Goal: Check status: Check status

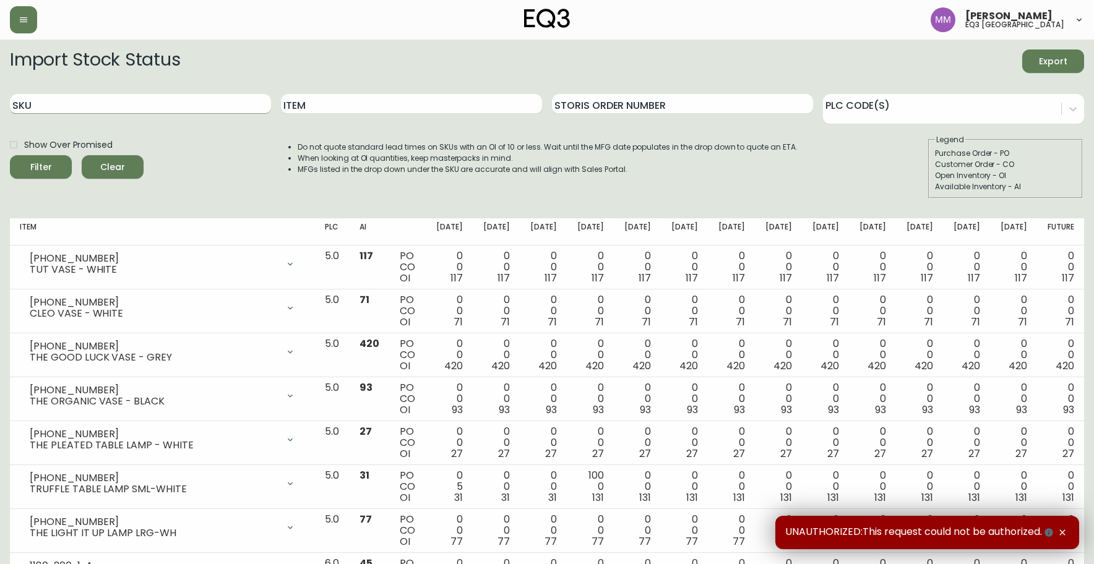
click at [124, 105] on input "SKU" at bounding box center [140, 104] width 261 height 20
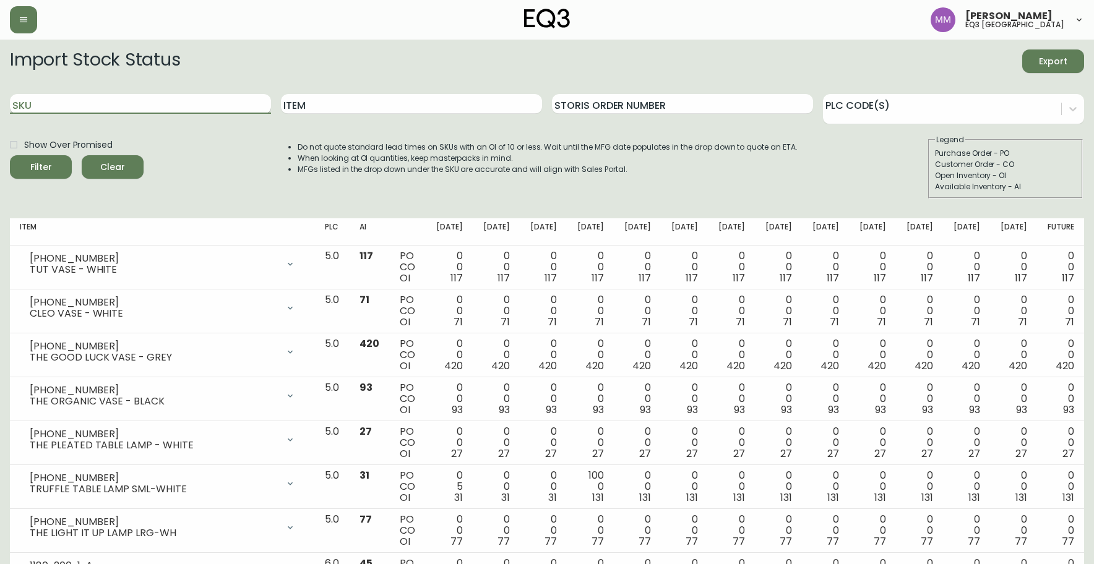
paste input "3020-982-16-A"
type input "3020-982-16-A"
click at [10, 155] on button "Filter" at bounding box center [41, 167] width 62 height 24
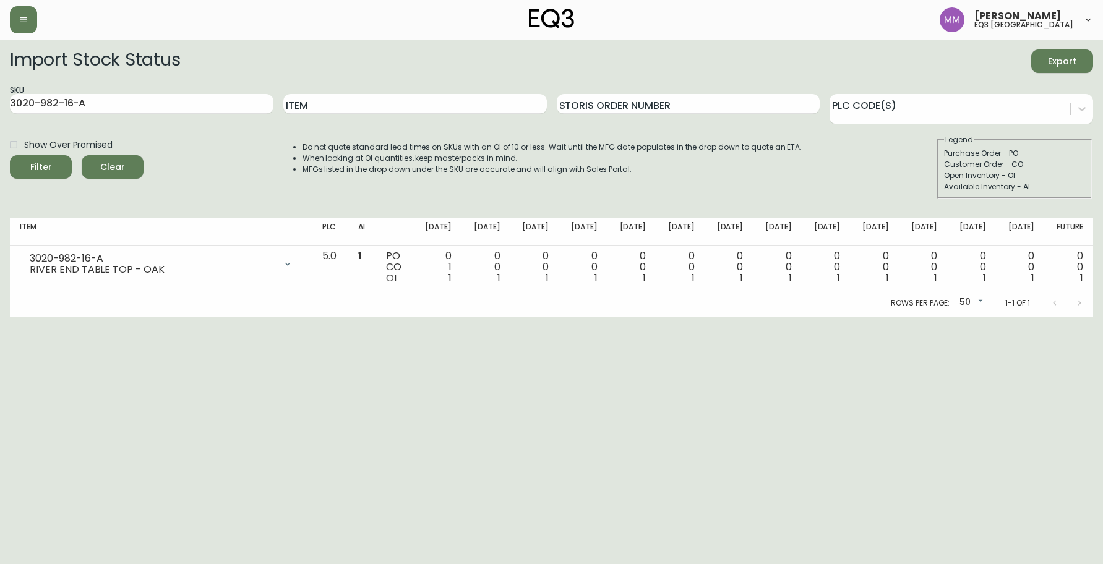
drag, startPoint x: 96, startPoint y: 108, endPoint x: -43, endPoint y: 108, distance: 139.2
click at [0, 108] on html "[PERSON_NAME] eq3 [GEOGRAPHIC_DATA] Import Stock Status Export SKU 3020-982-16-…" at bounding box center [551, 158] width 1103 height 317
paste input "3020-982-40-B"
type input "3020-982-40-B"
click at [10, 155] on button "Filter" at bounding box center [41, 167] width 62 height 24
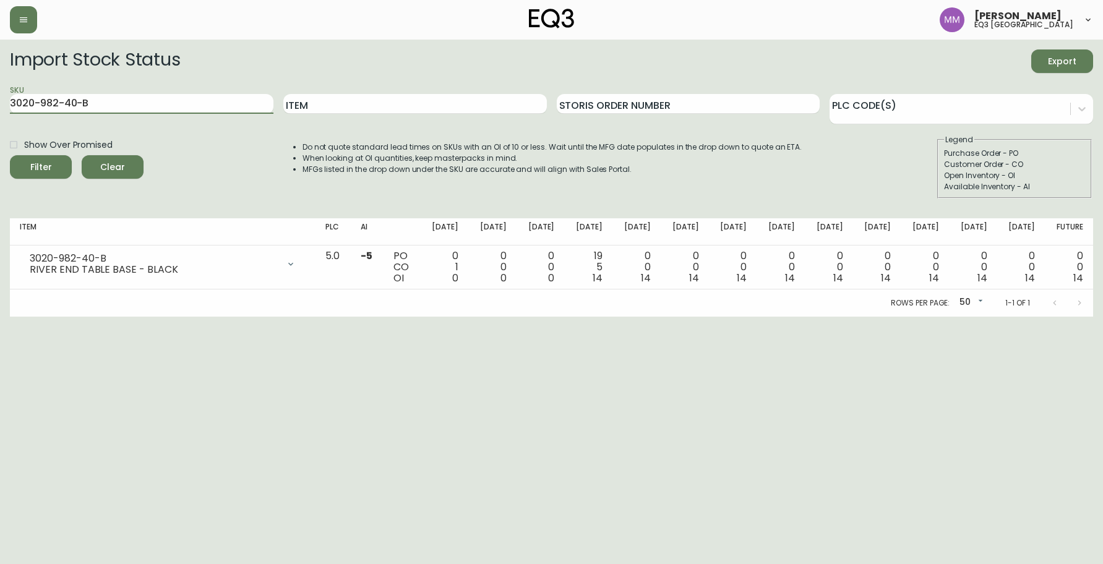
drag, startPoint x: 93, startPoint y: 112, endPoint x: 6, endPoint y: 95, distance: 89.6
click at [6, 95] on main "Import Stock Status Export SKU 3020-982-40-B Item Storis Order Number PLC Code(…" at bounding box center [551, 178] width 1103 height 277
paste input "3020-982-16-A"
type input "3020-982-16-A"
click at [10, 155] on button "Filter" at bounding box center [41, 167] width 62 height 24
